Goal: Task Accomplishment & Management: Manage account settings

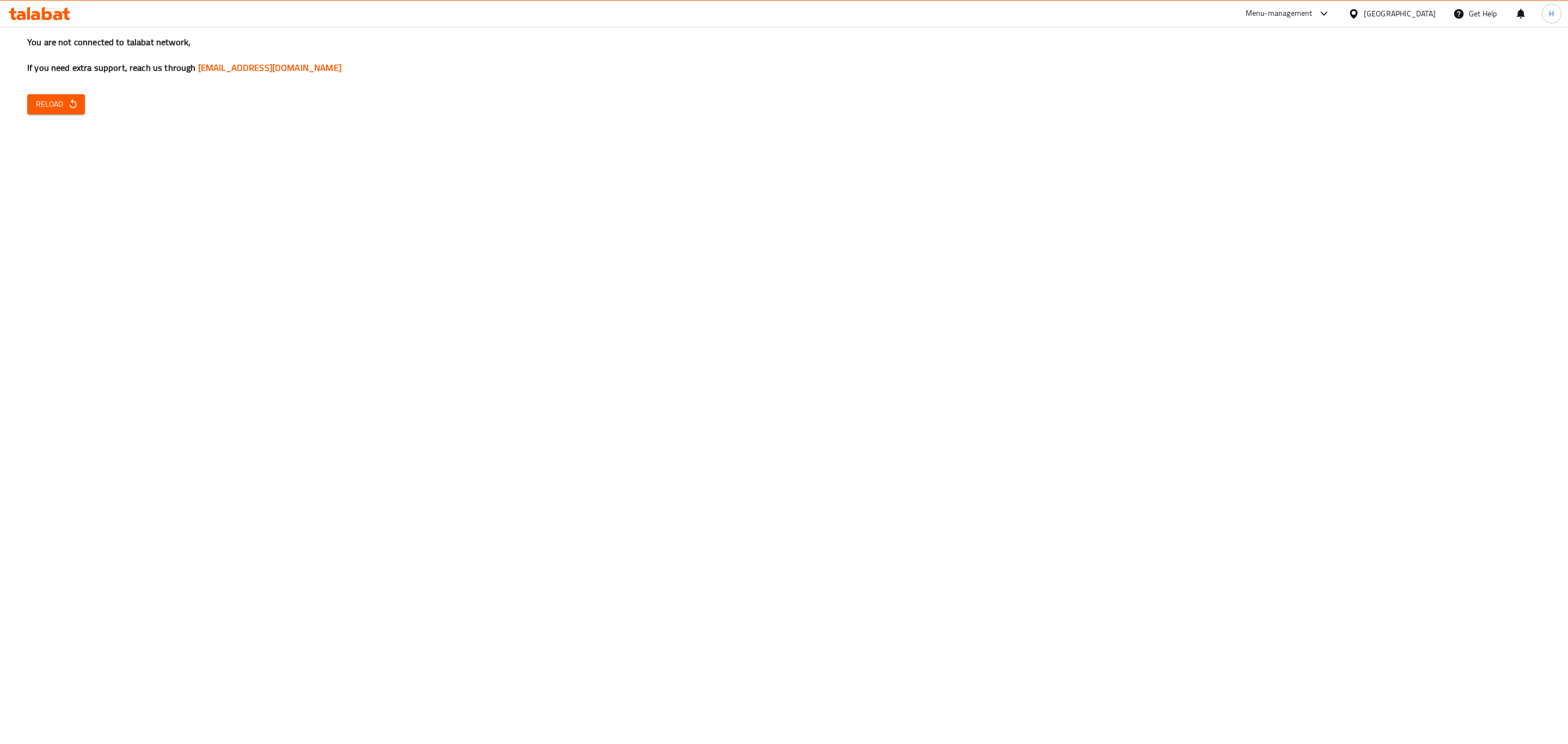
click at [73, 100] on icon "button" at bounding box center [73, 104] width 11 height 11
